Goal: Transaction & Acquisition: Purchase product/service

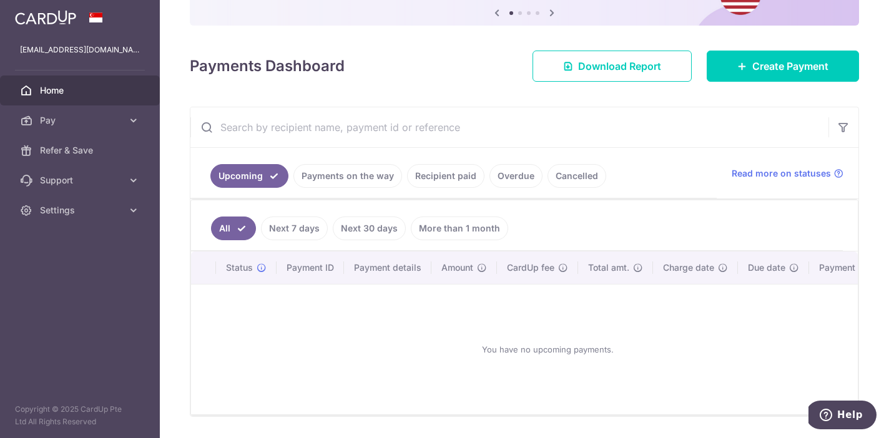
scroll to position [166, 0]
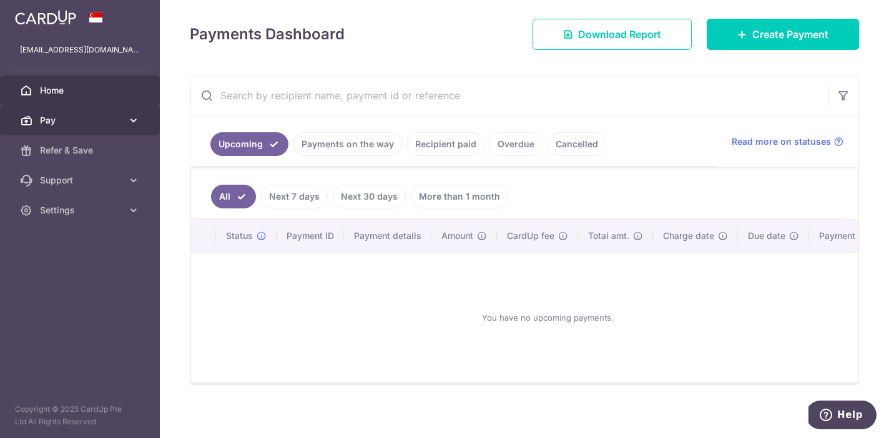
click at [115, 121] on span "Pay" at bounding box center [81, 120] width 82 height 12
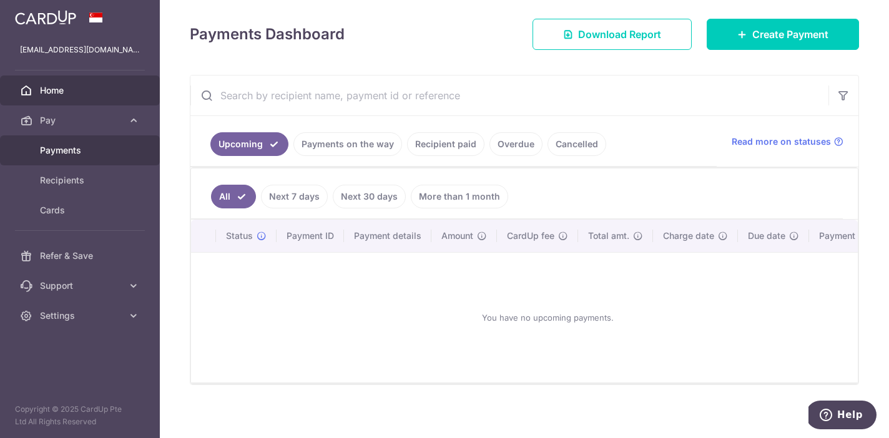
click at [62, 158] on link "Payments" at bounding box center [80, 151] width 160 height 30
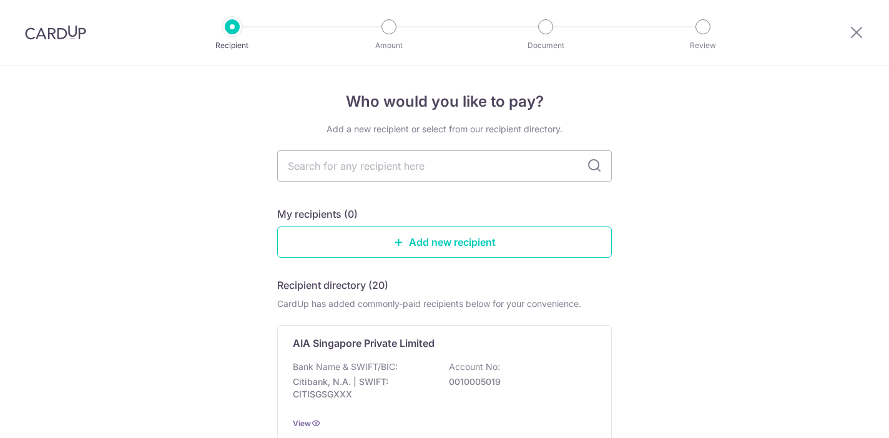
click at [407, 154] on input "text" at bounding box center [444, 166] width 335 height 31
click at [361, 375] on div "Bank Name & SWIFT/BIC: Citibank, N.A. | SWIFT: CITISGSGXXX Account No: 00100050…" at bounding box center [445, 384] width 304 height 46
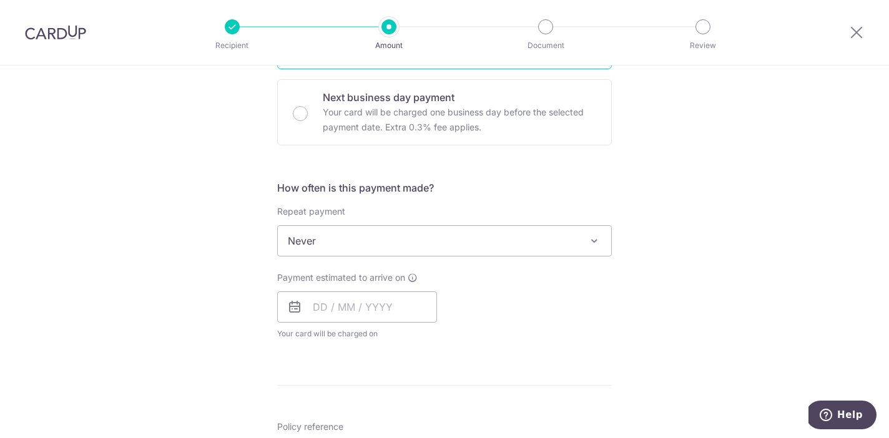
scroll to position [417, 0]
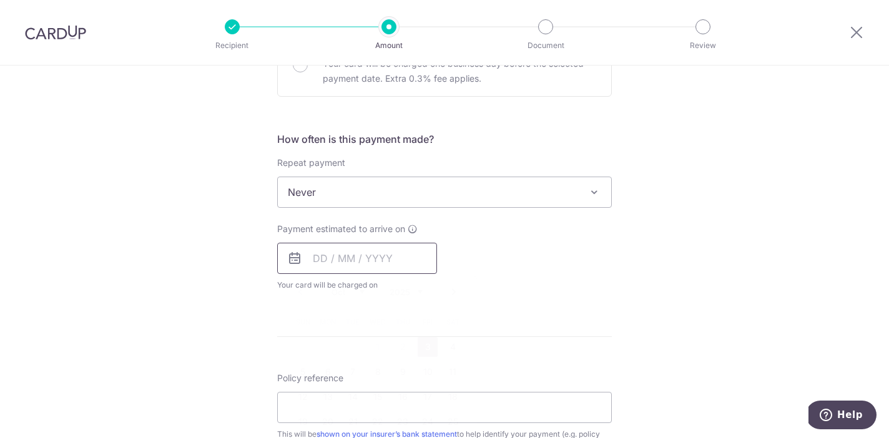
click at [347, 259] on input "text" at bounding box center [357, 258] width 160 height 31
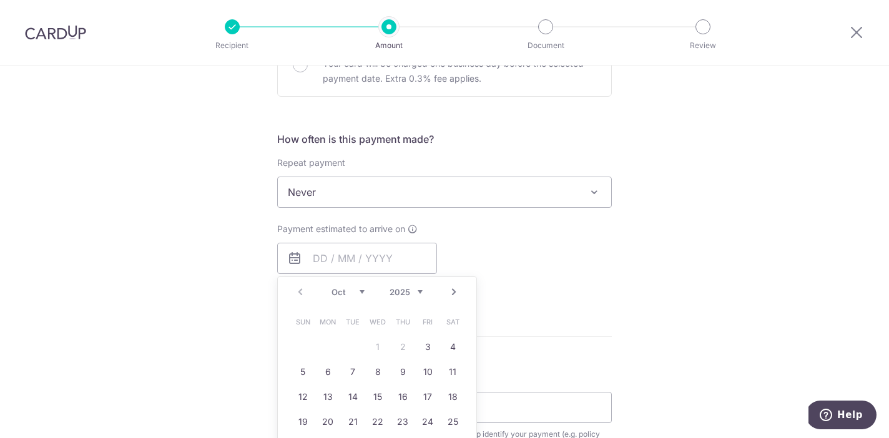
click at [429, 350] on link "3" at bounding box center [428, 347] width 20 height 20
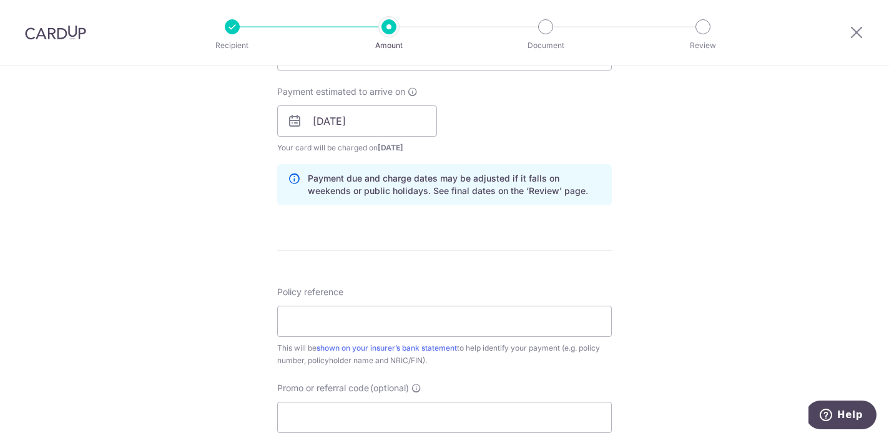
scroll to position [565, 0]
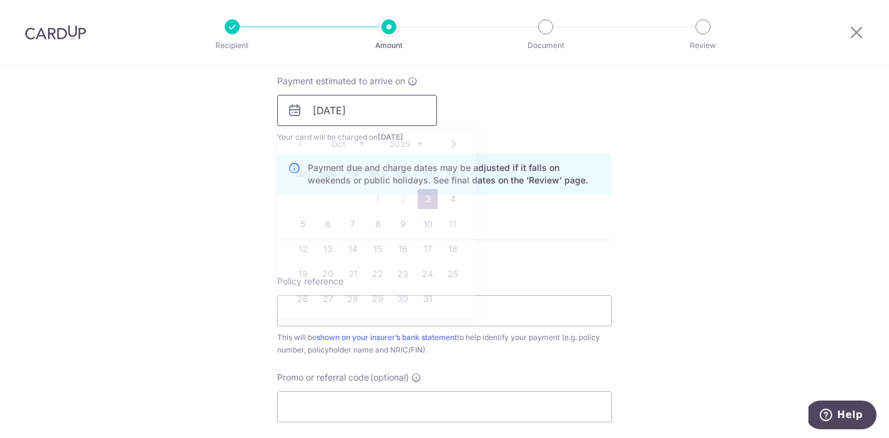
click at [371, 114] on input "[DATE]" at bounding box center [357, 110] width 160 height 31
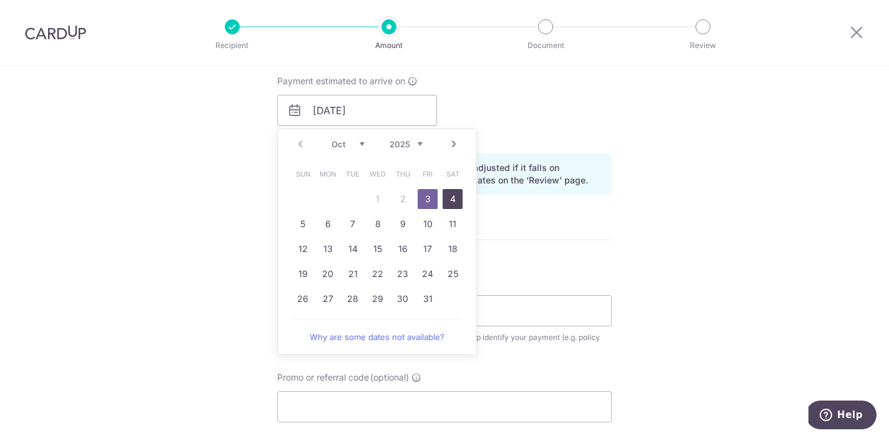
click at [452, 203] on link "4" at bounding box center [453, 199] width 20 height 20
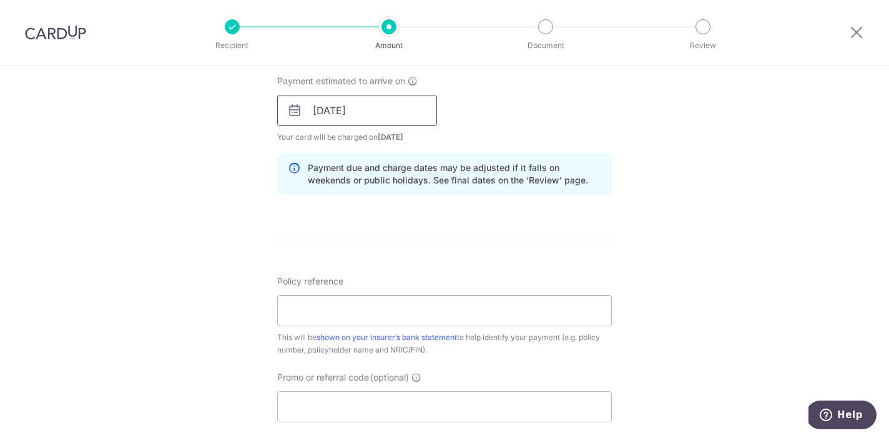
click at [387, 112] on input "04/10/2025" at bounding box center [357, 110] width 160 height 31
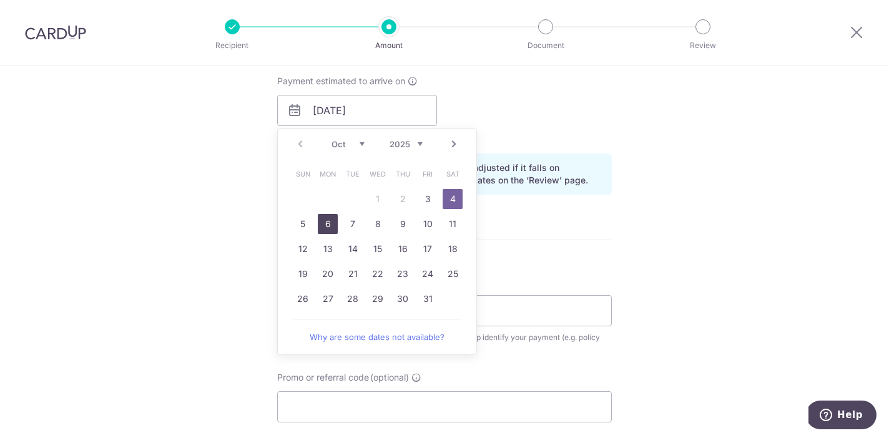
click at [329, 222] on link "6" at bounding box center [328, 224] width 20 height 20
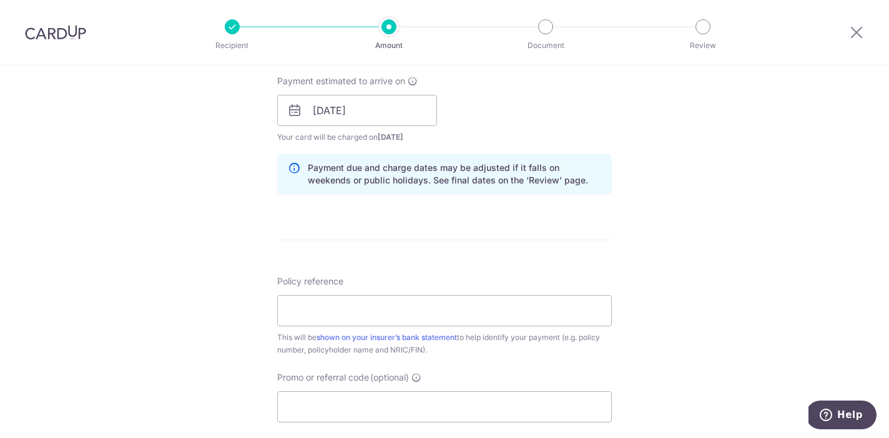
click at [607, 81] on div "Payment estimated to arrive on 06/10/2025 Prev Next Oct Nov Dec 2025 2026 2027 …" at bounding box center [445, 109] width 350 height 69
click at [380, 112] on input "06/10/2025" at bounding box center [357, 110] width 160 height 31
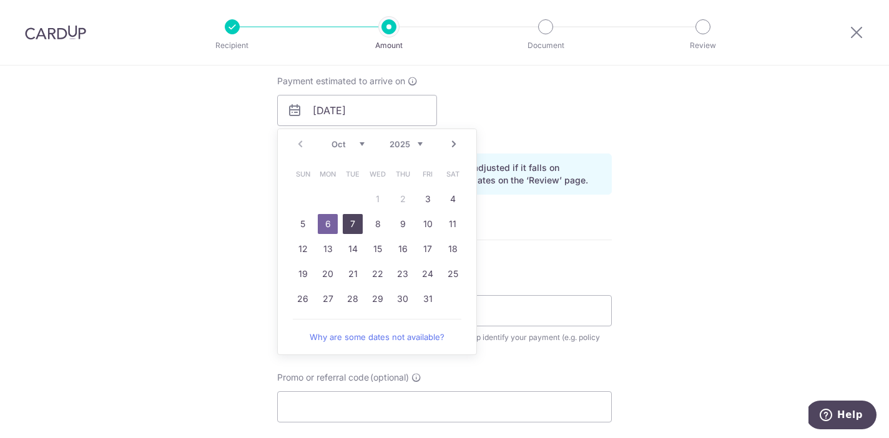
click at [352, 224] on link "7" at bounding box center [353, 224] width 20 height 20
type input "07/10/2025"
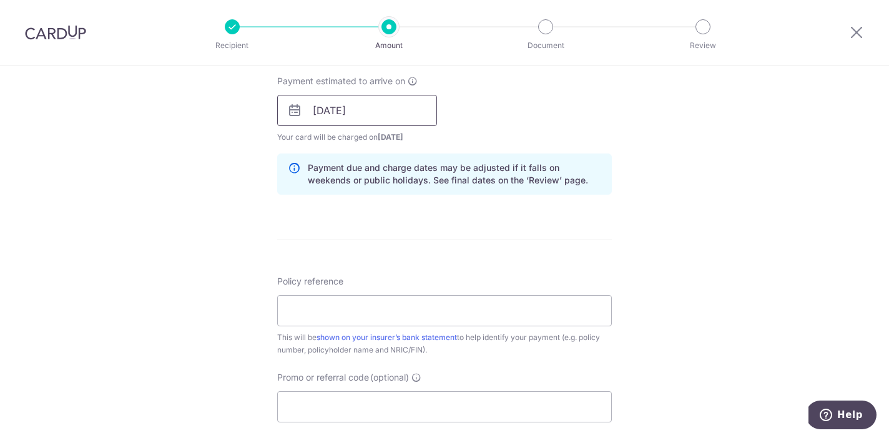
click at [415, 113] on input "07/10/2025" at bounding box center [357, 110] width 160 height 31
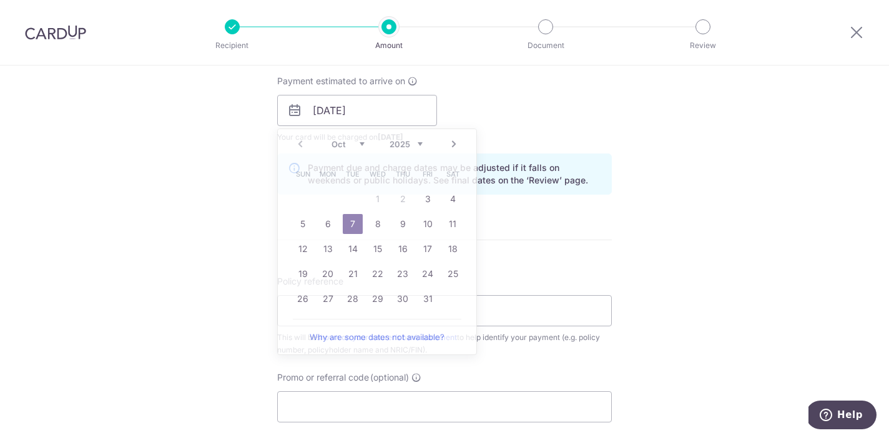
click at [542, 111] on div "Payment estimated to arrive on 07/10/2025 Prev Next Oct Nov Dec 2025 2026 2027 …" at bounding box center [445, 109] width 350 height 69
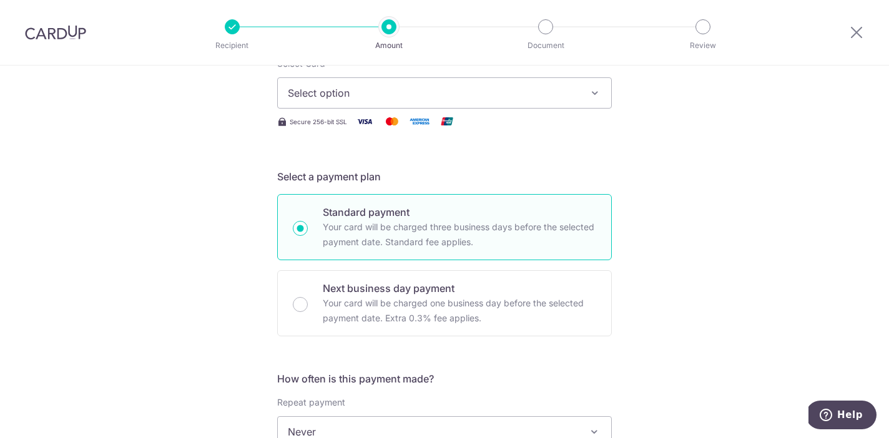
scroll to position [0, 0]
